Goal: Find specific page/section: Find specific page/section

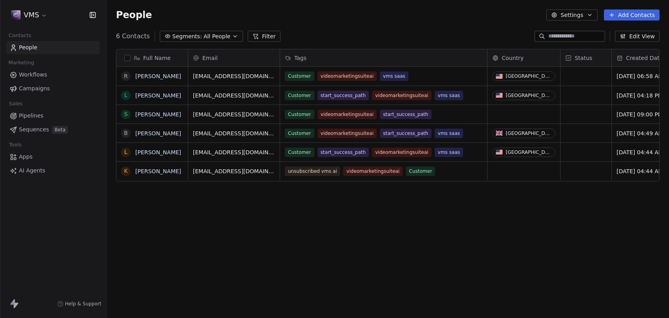
scroll to position [273, 556]
click at [31, 72] on span "Workflows" at bounding box center [33, 75] width 28 height 8
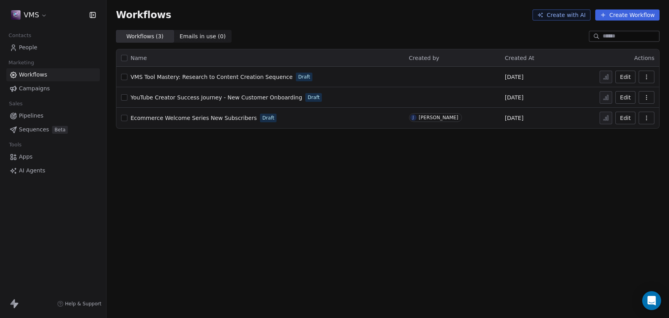
click at [626, 118] on button "Edit" at bounding box center [626, 118] width 20 height 13
click at [624, 95] on button "Edit" at bounding box center [626, 97] width 20 height 13
click at [628, 77] on button "Edit" at bounding box center [626, 77] width 20 height 13
click at [28, 47] on span "People" at bounding box center [28, 47] width 19 height 8
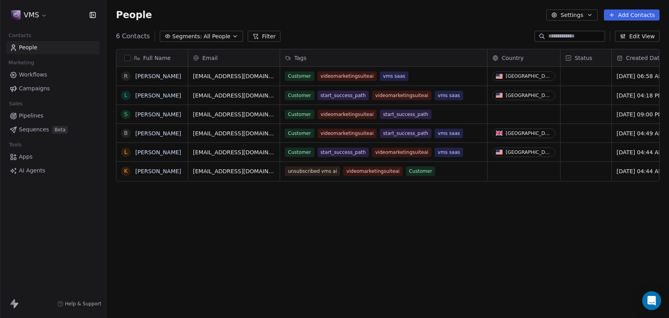
scroll to position [273, 556]
